Goal: Task Accomplishment & Management: Use online tool/utility

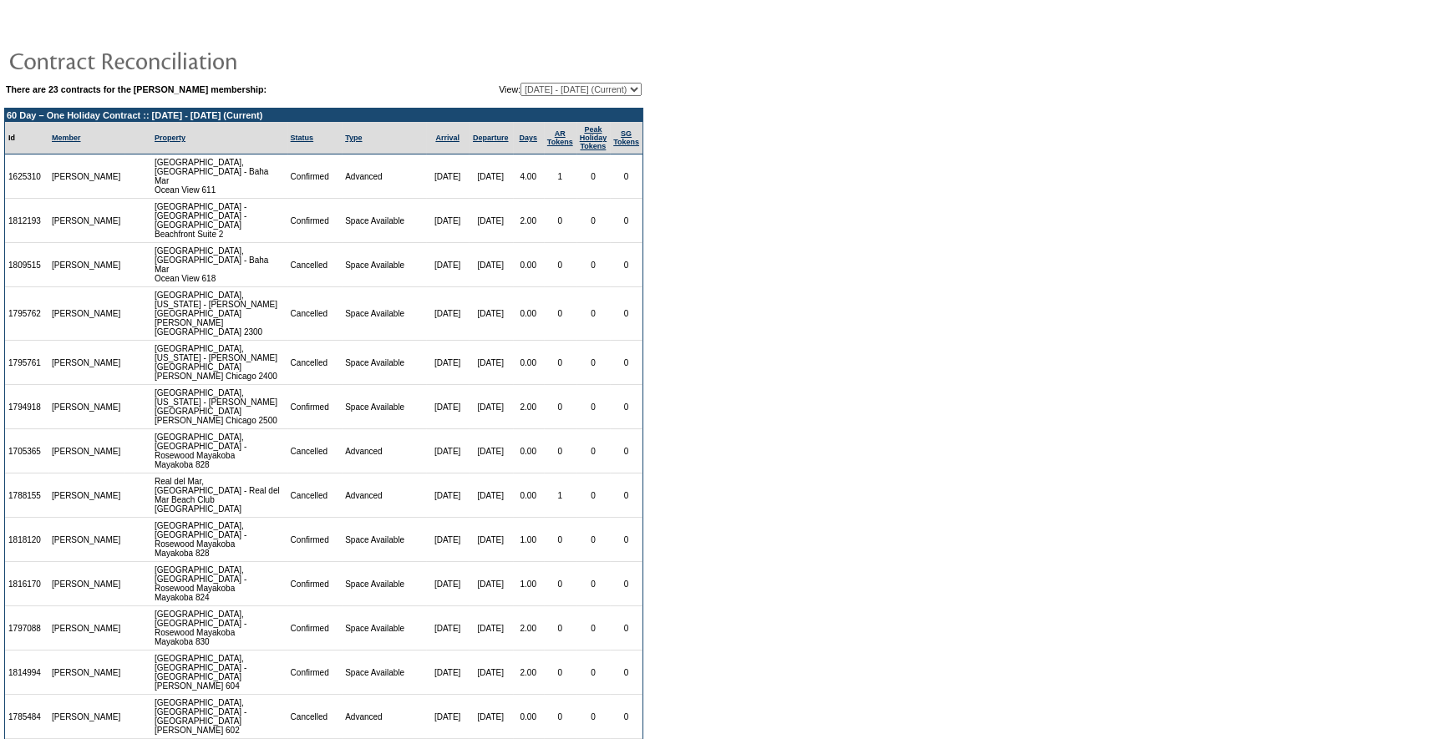
click at [553, 88] on select "09/01/06 - 09/30/07 10/01/07 - 09/30/08 10/01/08 - 09/30/09 10/01/09 - 09/30/10…" at bounding box center [580, 89] width 121 height 13
select select "116333"
click at [520, 83] on select "09/01/06 - 09/30/07 10/01/07 - 09/30/08 10/01/08 - 09/30/09 10/01/09 - 09/30/10…" at bounding box center [580, 89] width 121 height 13
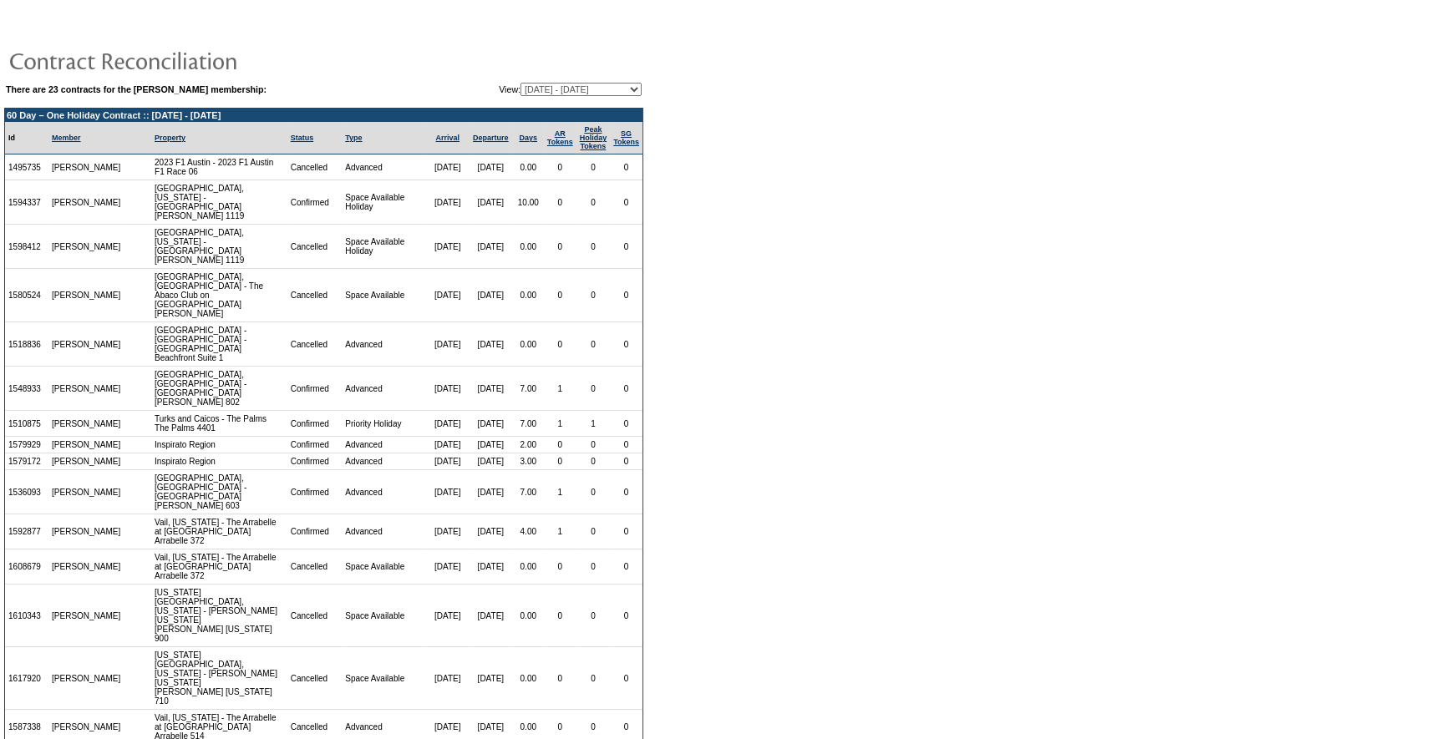
click at [535, 89] on select "[DATE] - [DATE] [DATE] - [DATE] [DATE] - [DATE] [DATE] - [DATE] [DATE] - [DATE]…" at bounding box center [580, 89] width 121 height 13
select select "121203"
click at [520, 83] on select "[DATE] - [DATE] [DATE] - [DATE] [DATE] - [DATE] [DATE] - [DATE] [DATE] - [DATE]…" at bounding box center [580, 89] width 121 height 13
